Goal: Find specific page/section: Find specific page/section

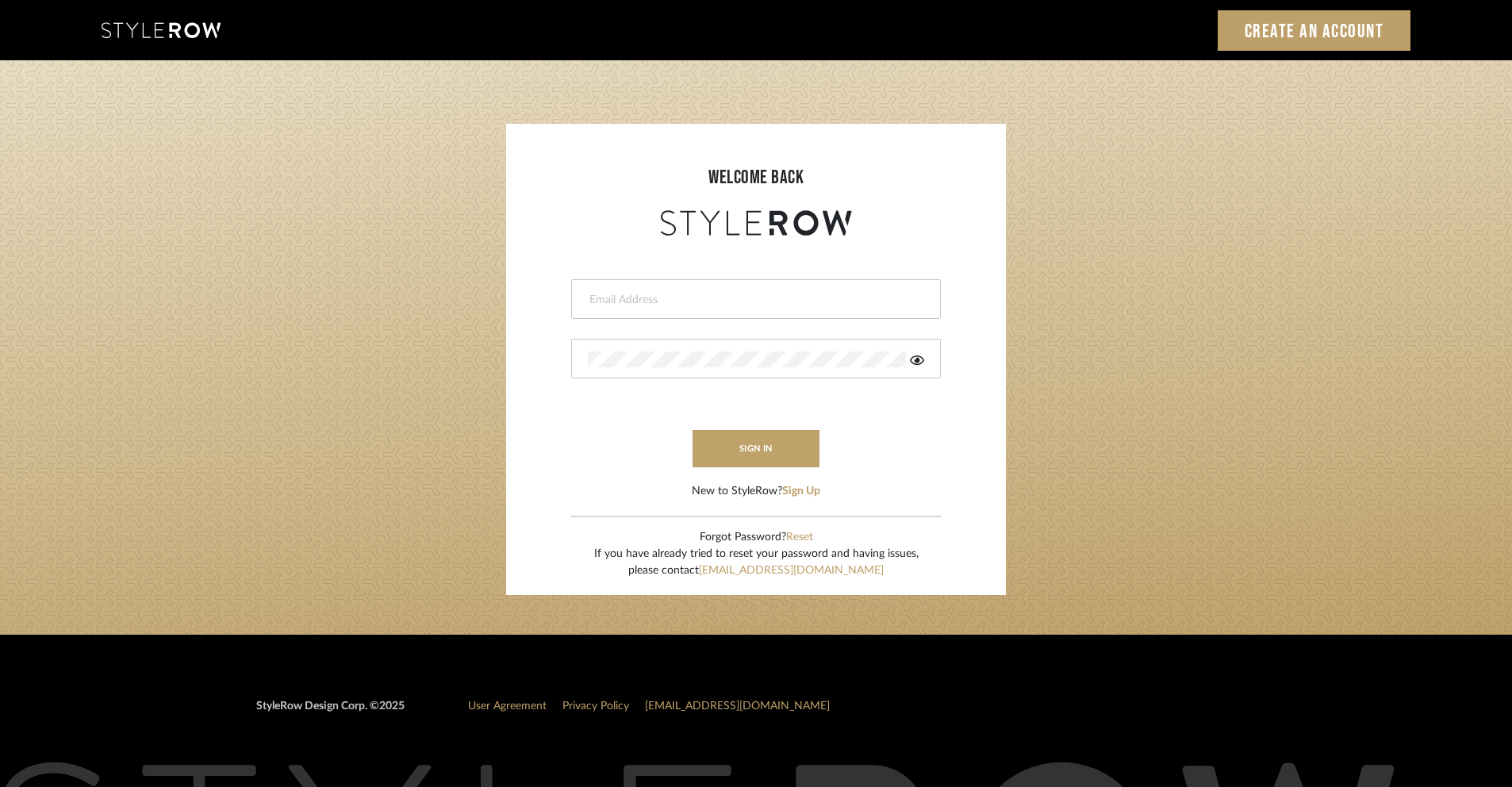
click at [786, 305] on input "email" at bounding box center [754, 300] width 333 height 16
type input "[PERSON_NAME][EMAIL_ADDRESS][DOMAIN_NAME]"
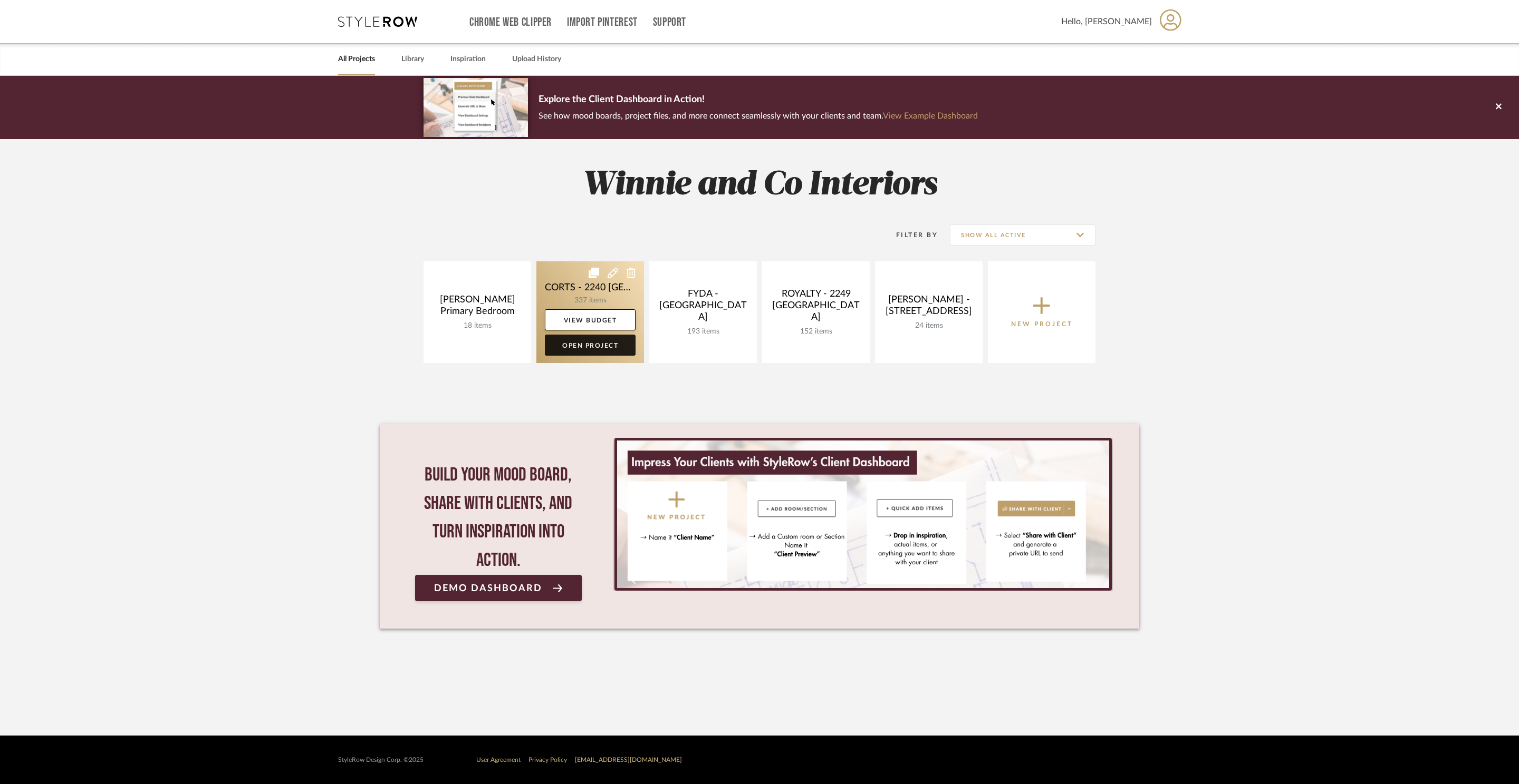
click at [590, 352] on link "Open Project" at bounding box center [590, 345] width 91 height 21
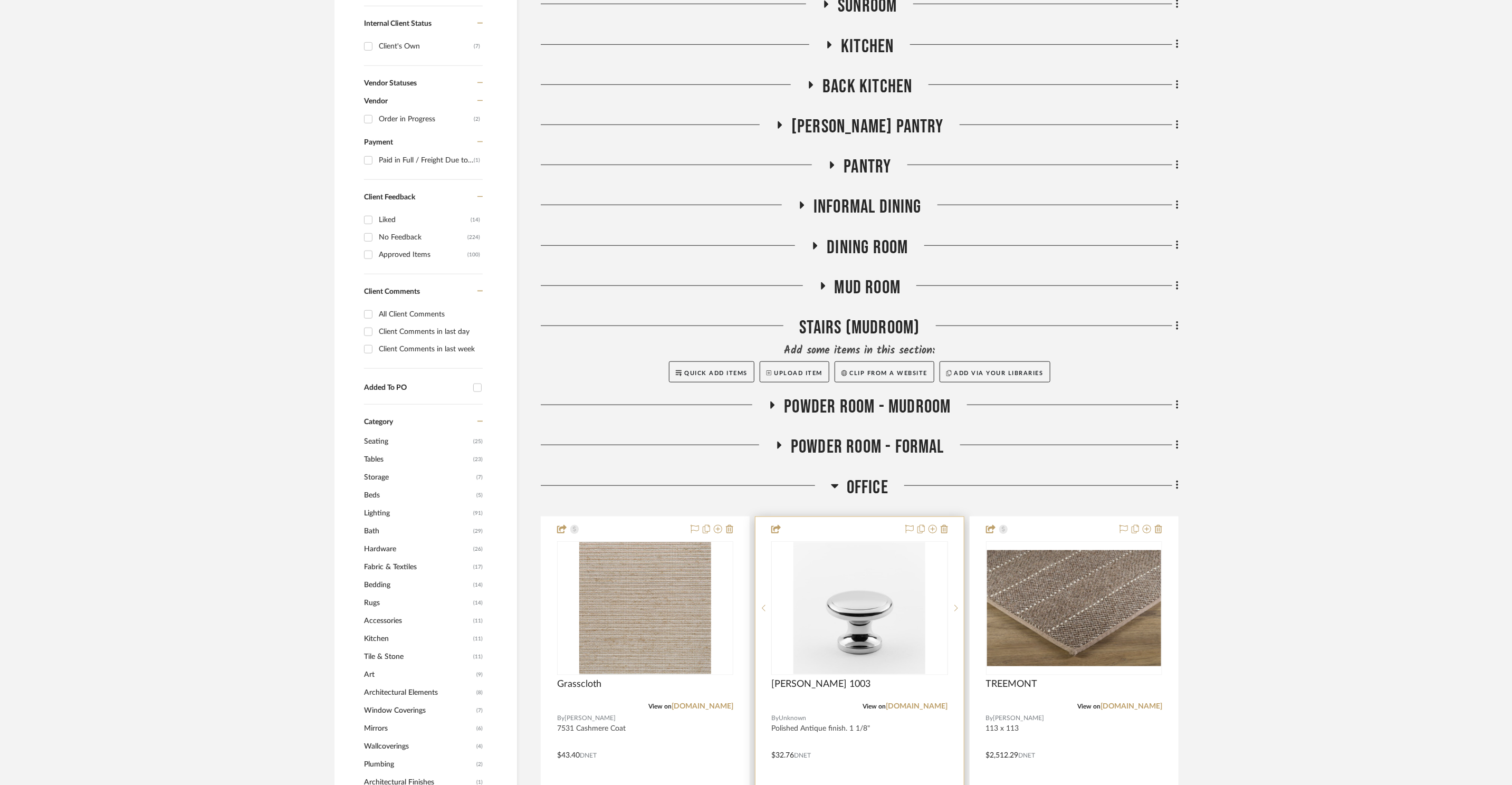
scroll to position [739, 0]
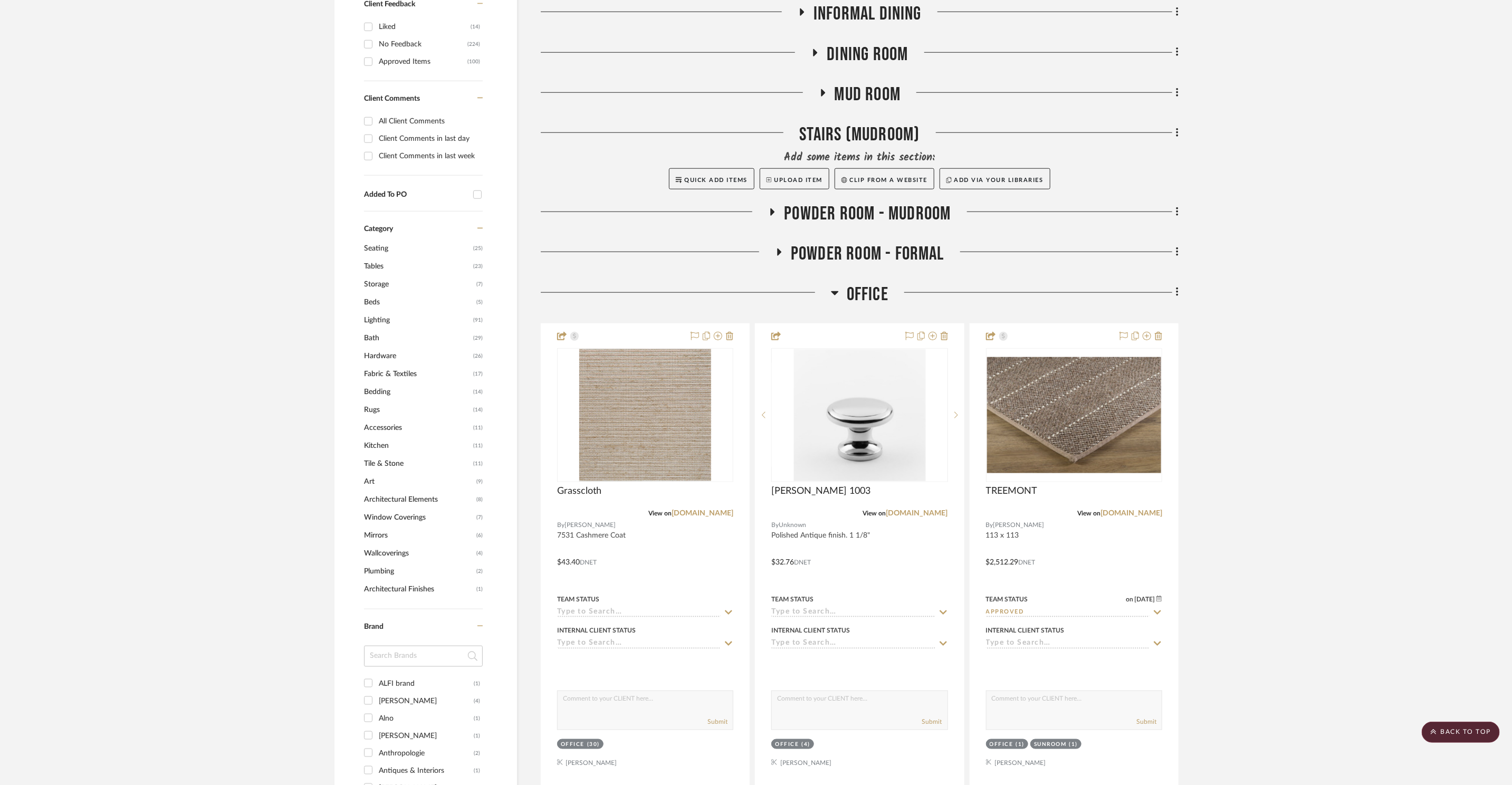
click at [859, 283] on span "Office" at bounding box center [868, 295] width 42 height 23
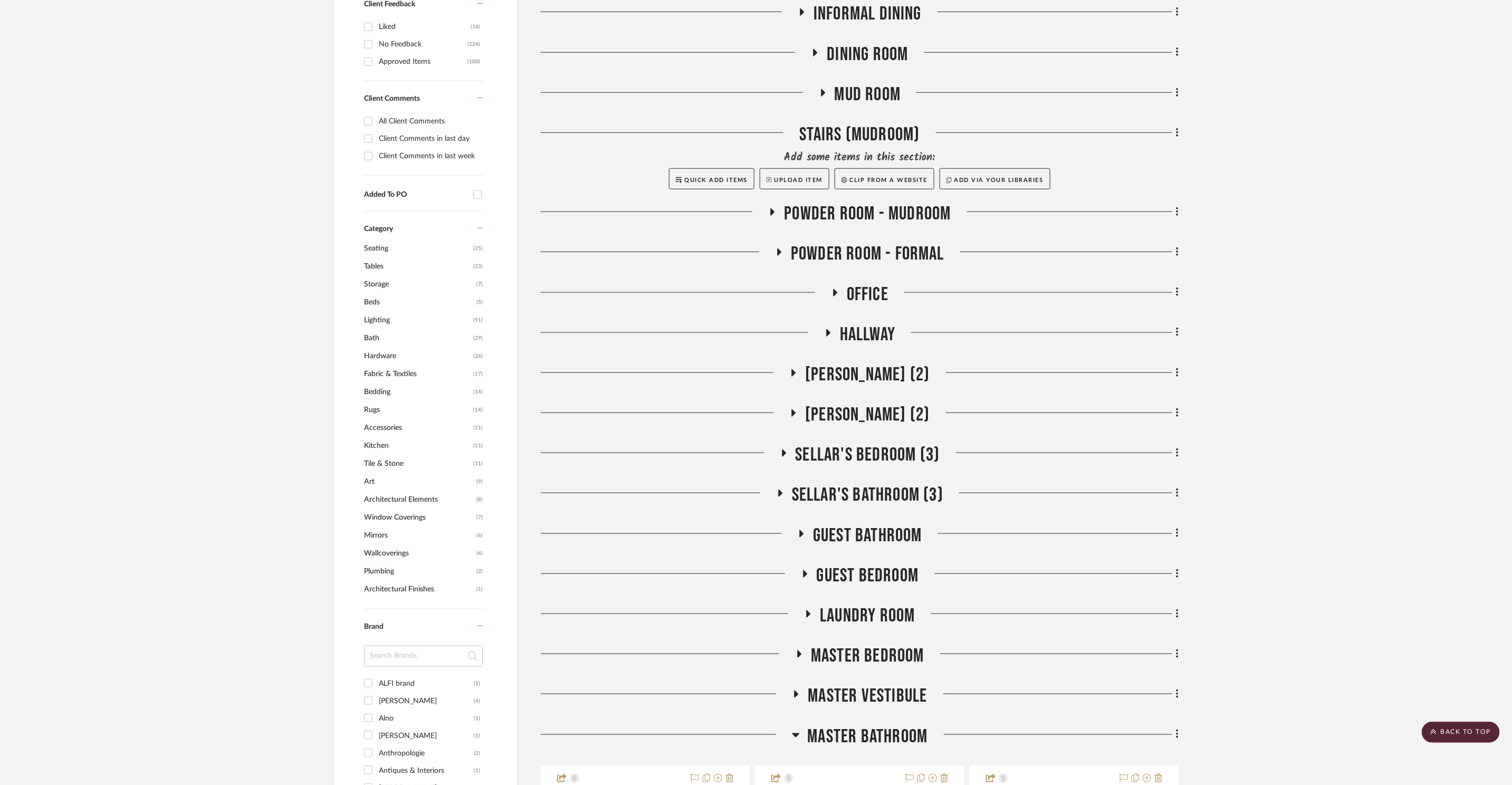
scroll to position [743, 0]
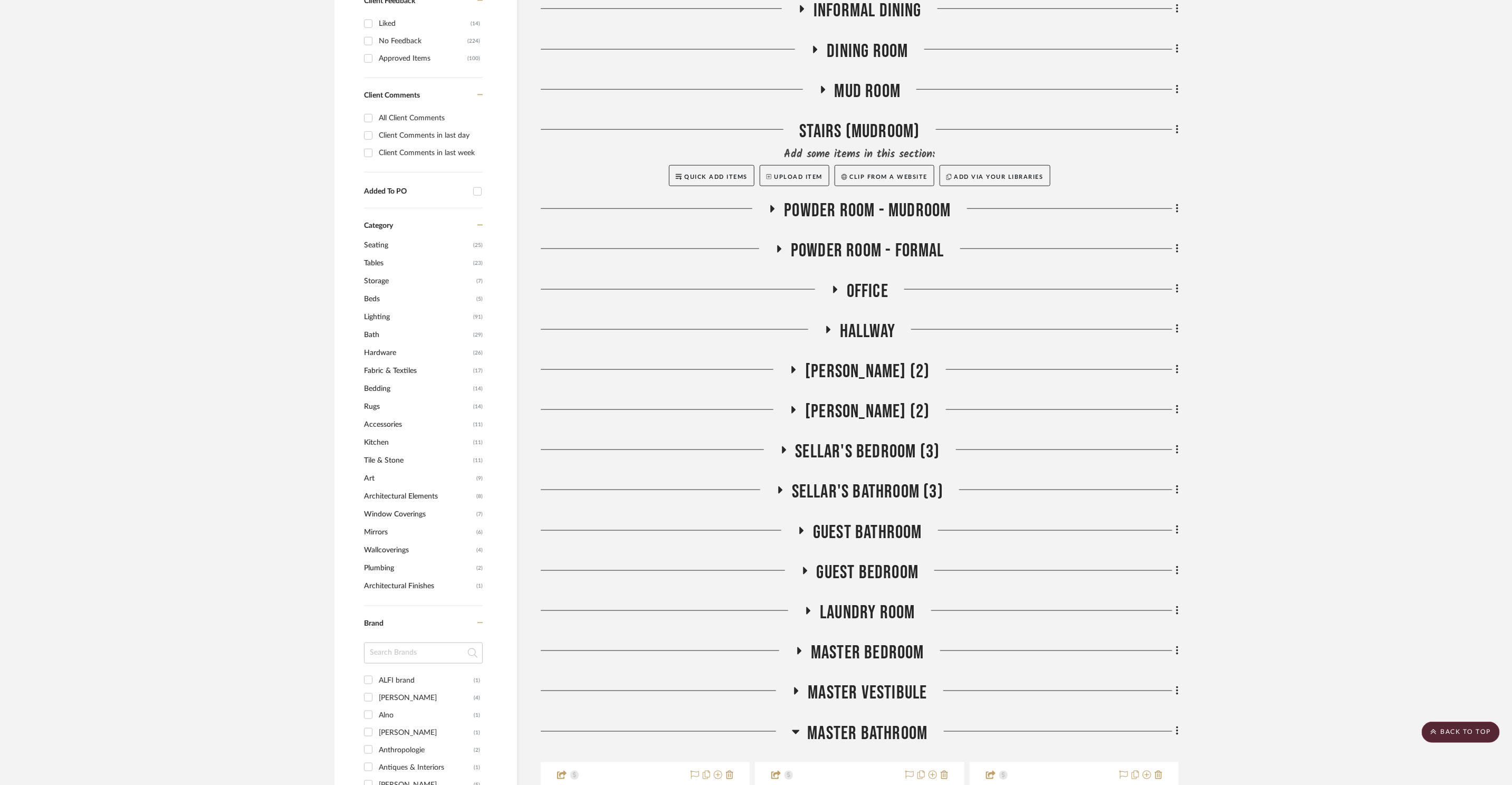
click at [881, 561] on span "Guest Bedroom" at bounding box center [868, 573] width 102 height 23
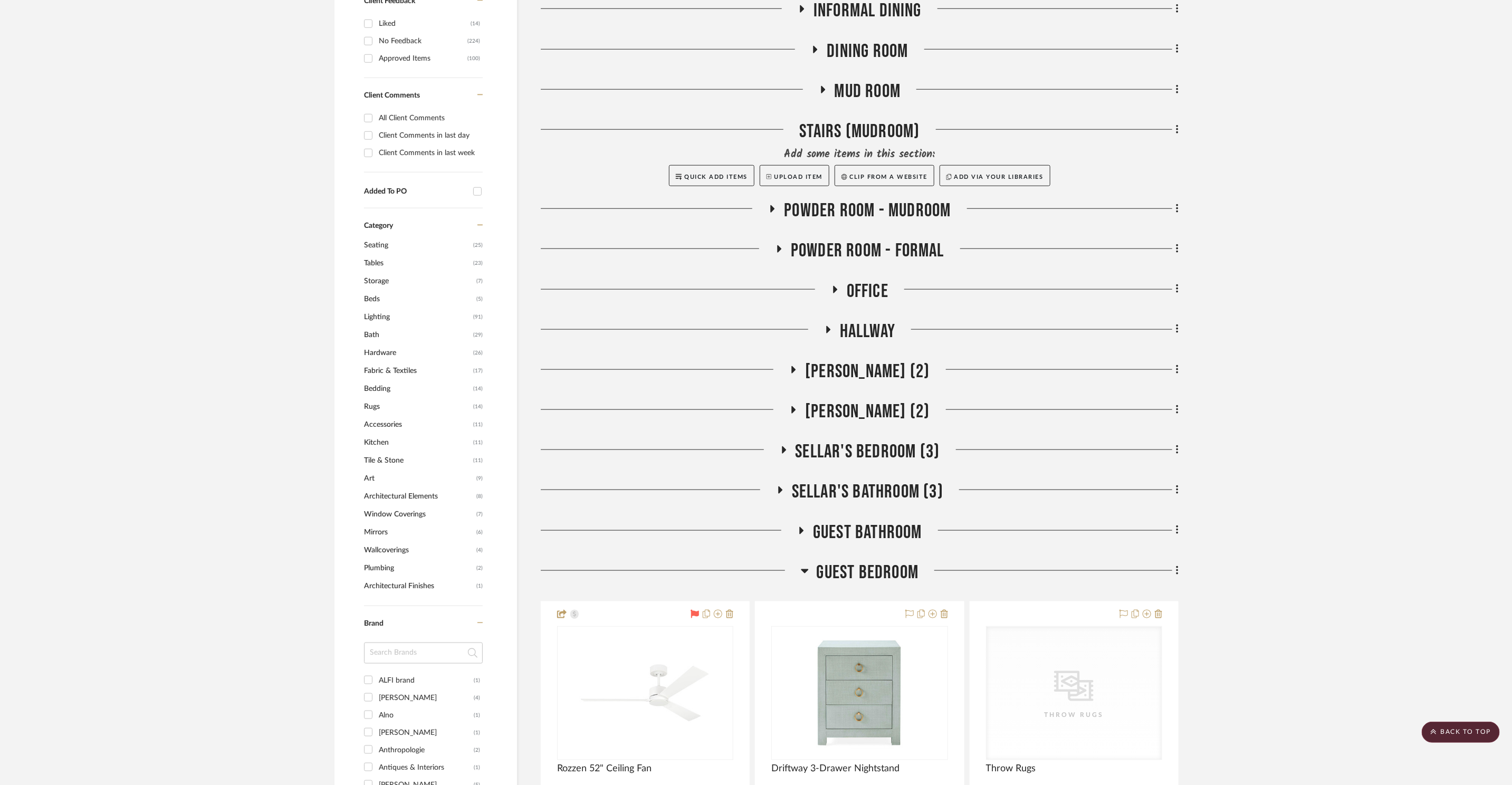
click at [884, 521] on span "Guest Bathroom" at bounding box center [868, 533] width 109 height 23
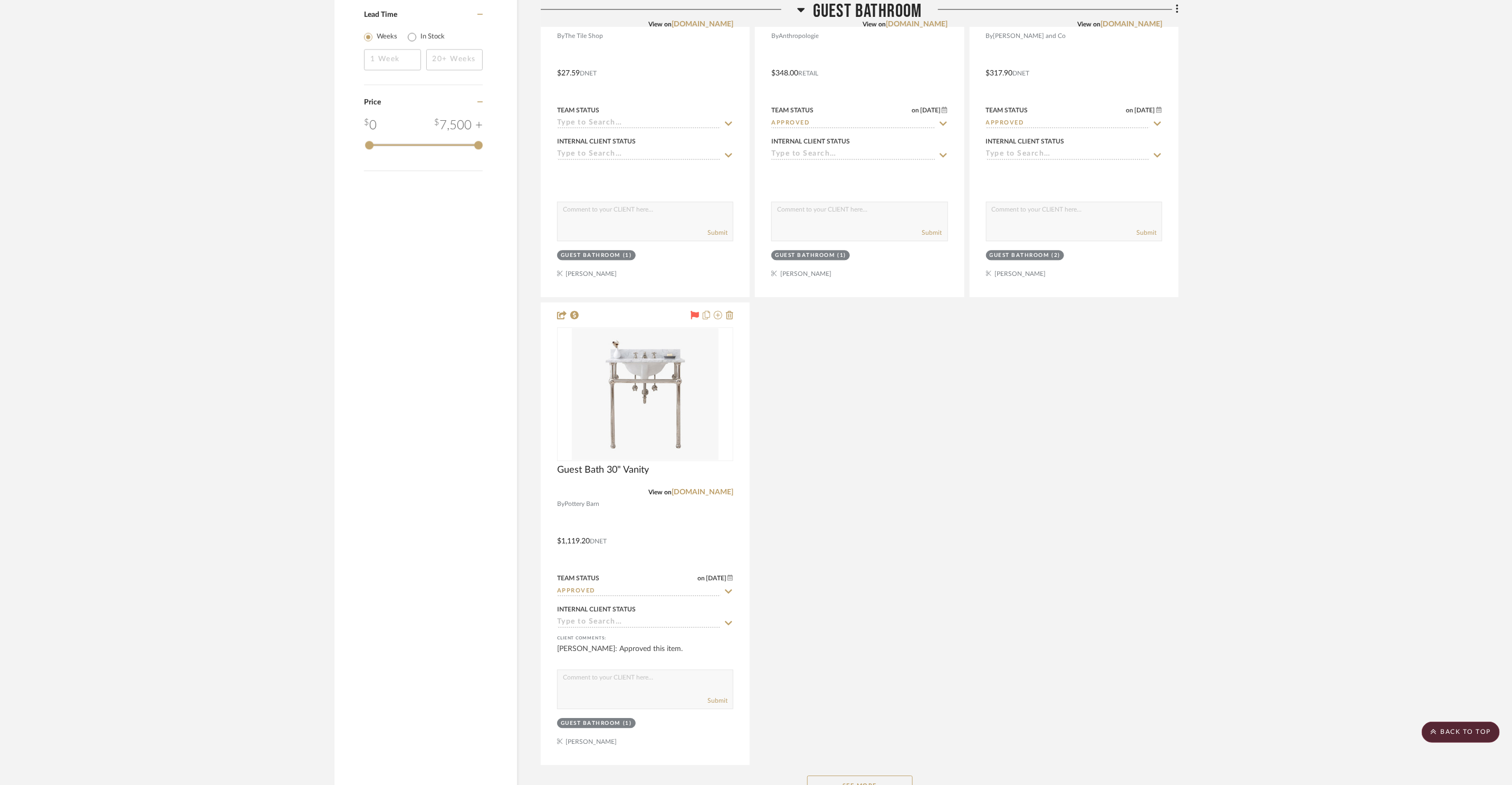
scroll to position [2297, 0]
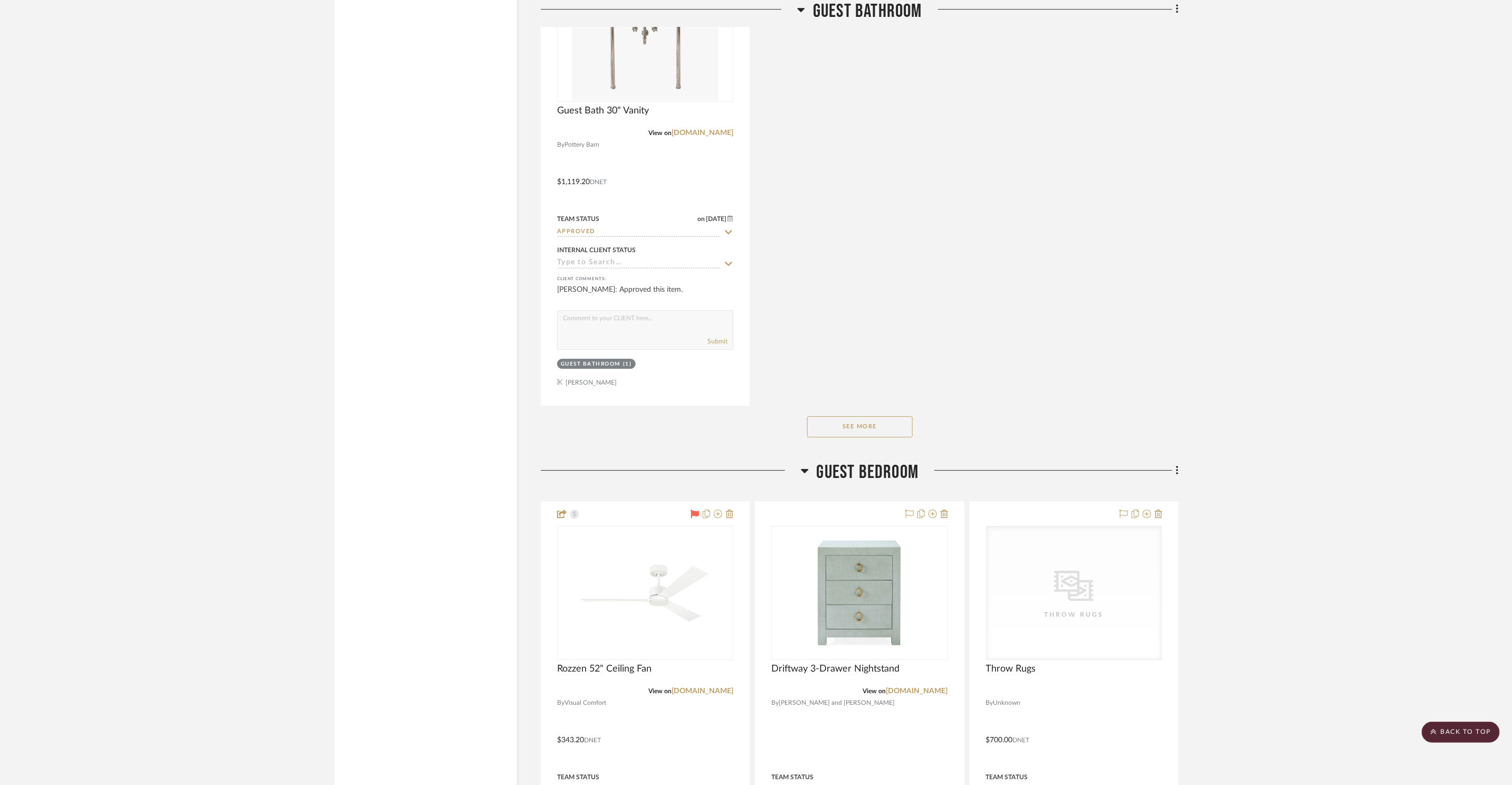
click at [876, 417] on button "See More" at bounding box center [860, 427] width 105 height 21
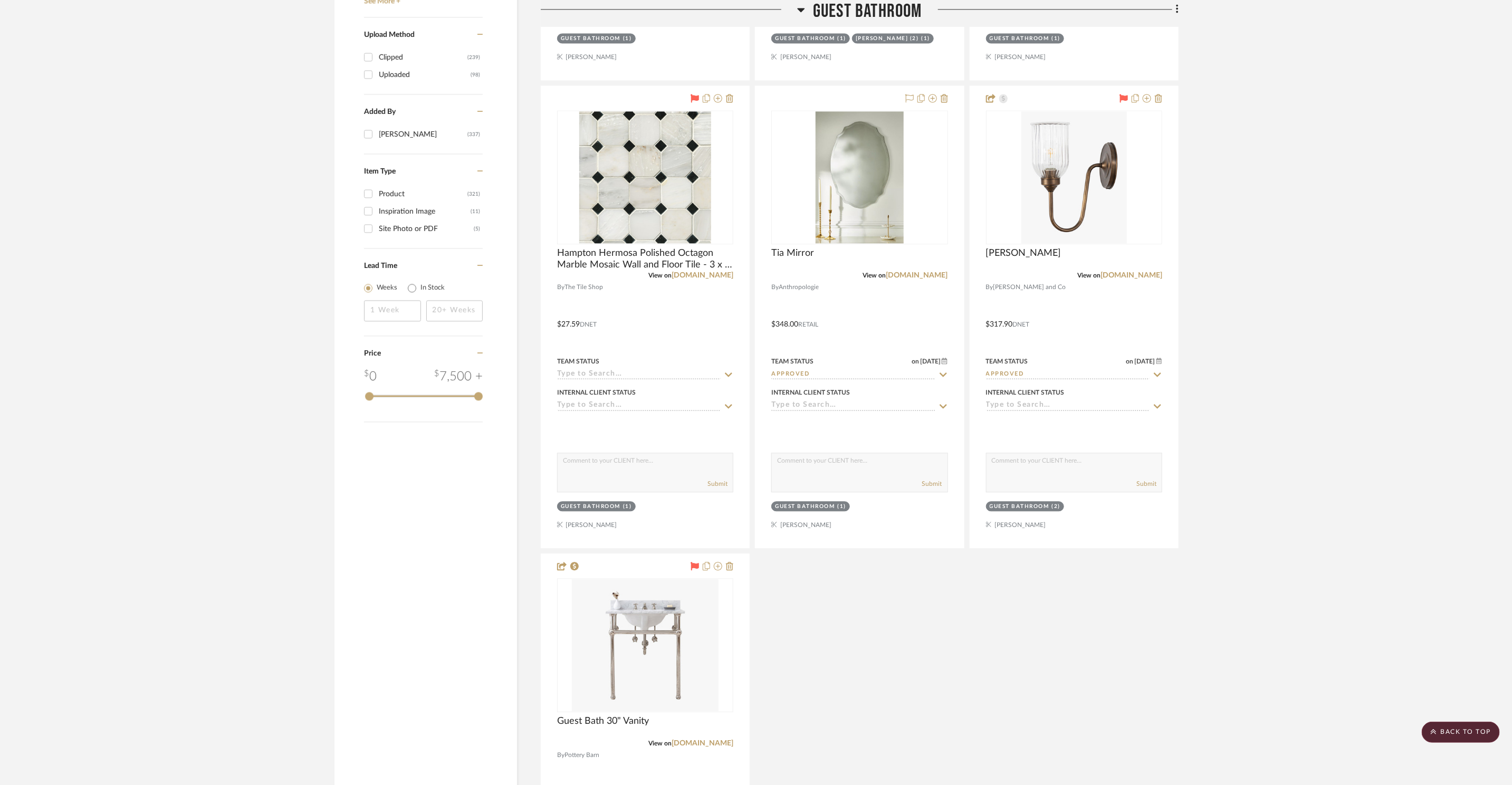
scroll to position [1856, 0]
